Goal: Task Accomplishment & Management: Use online tool/utility

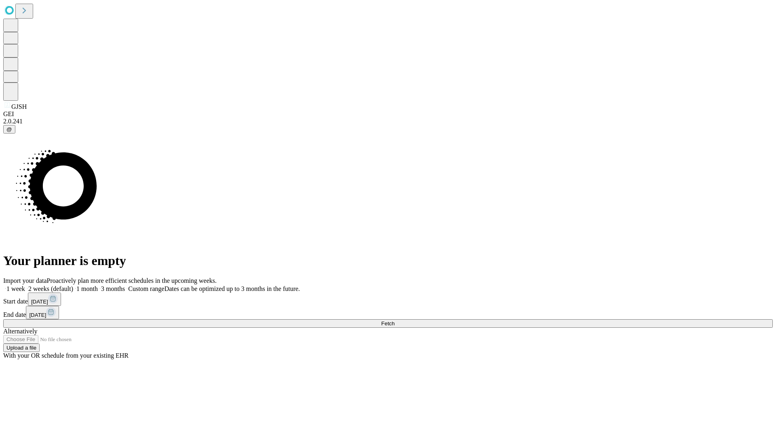
click at [395, 320] on span "Fetch" at bounding box center [387, 323] width 13 height 6
